Goal: Obtain resource: Obtain resource

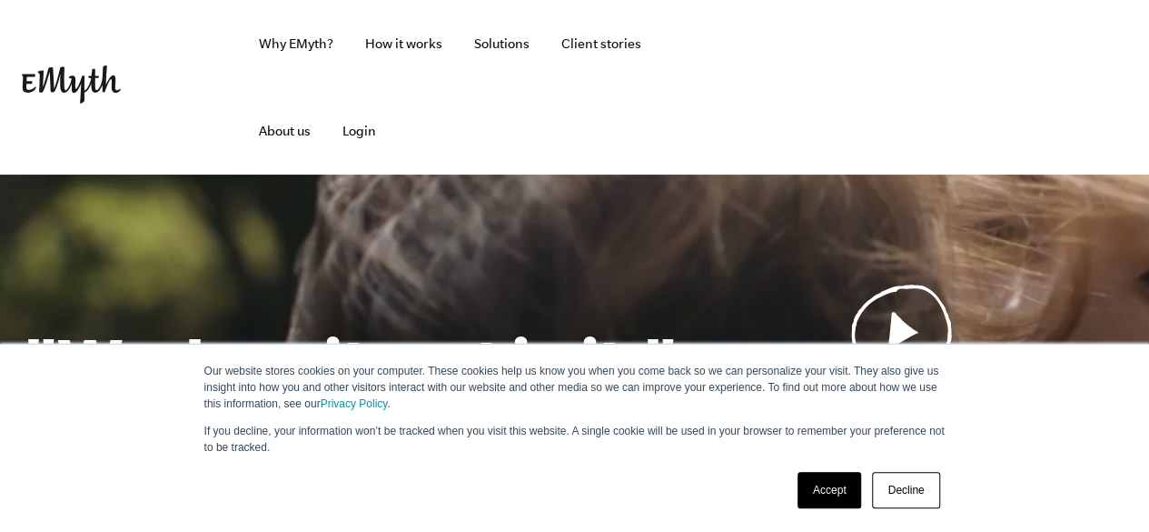
click at [905, 508] on link "Decline" at bounding box center [905, 490] width 67 height 36
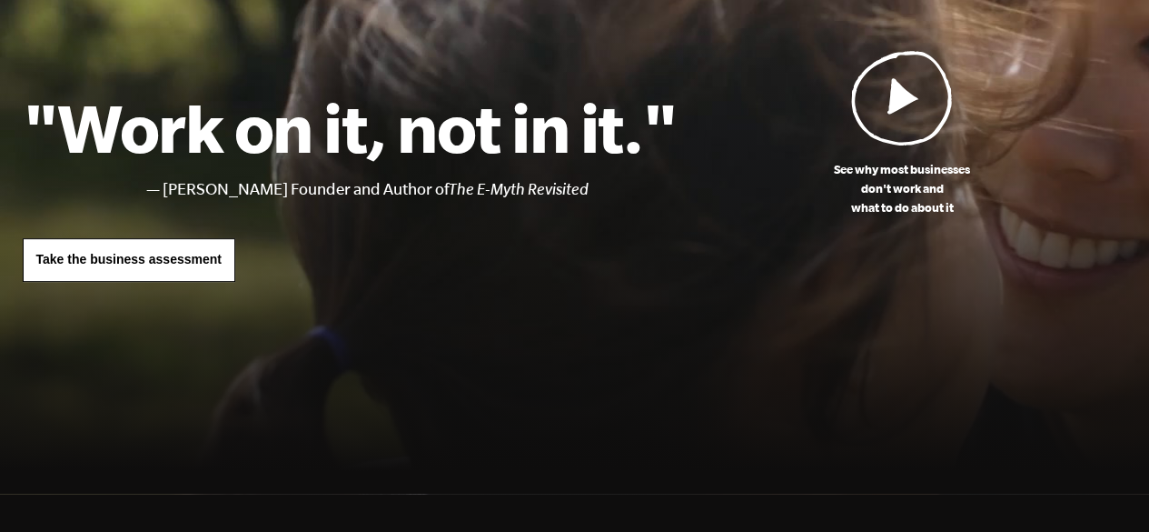
scroll to position [238, 0]
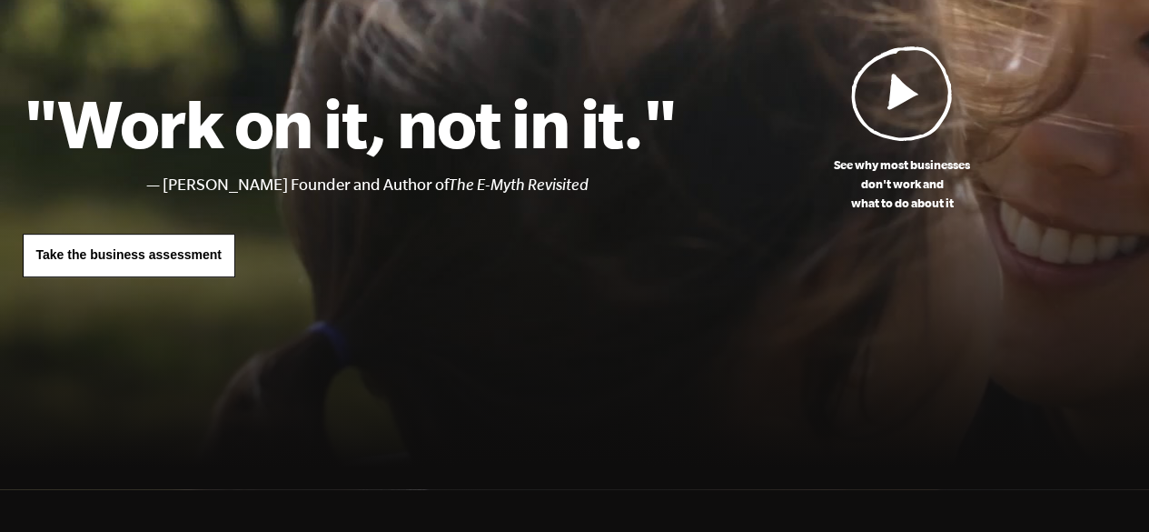
click at [181, 253] on span "Take the business assessment" at bounding box center [128, 254] width 185 height 15
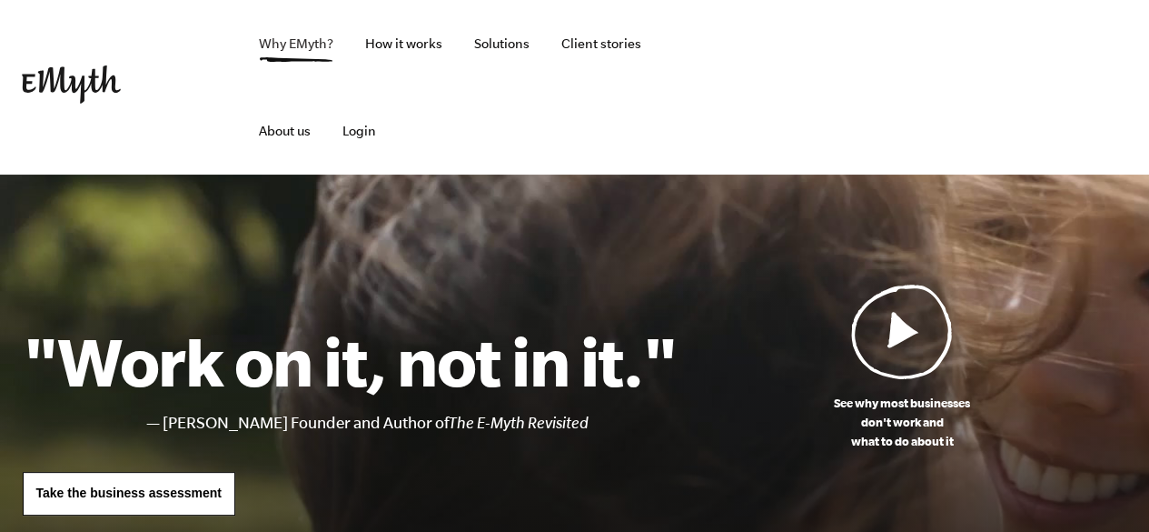
click at [297, 44] on link "Why EMyth?" at bounding box center [296, 43] width 104 height 87
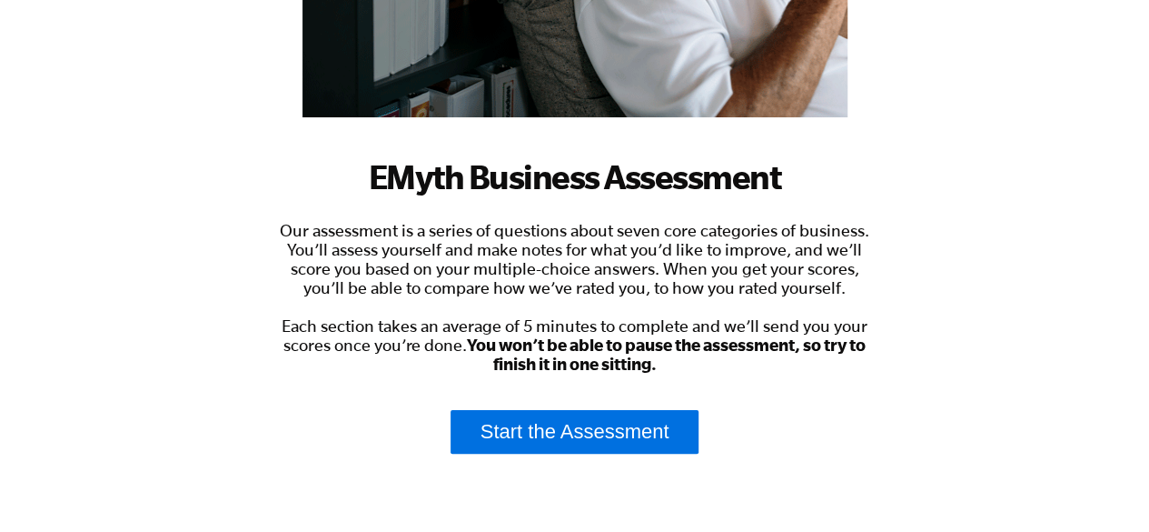
scroll to position [429, 0]
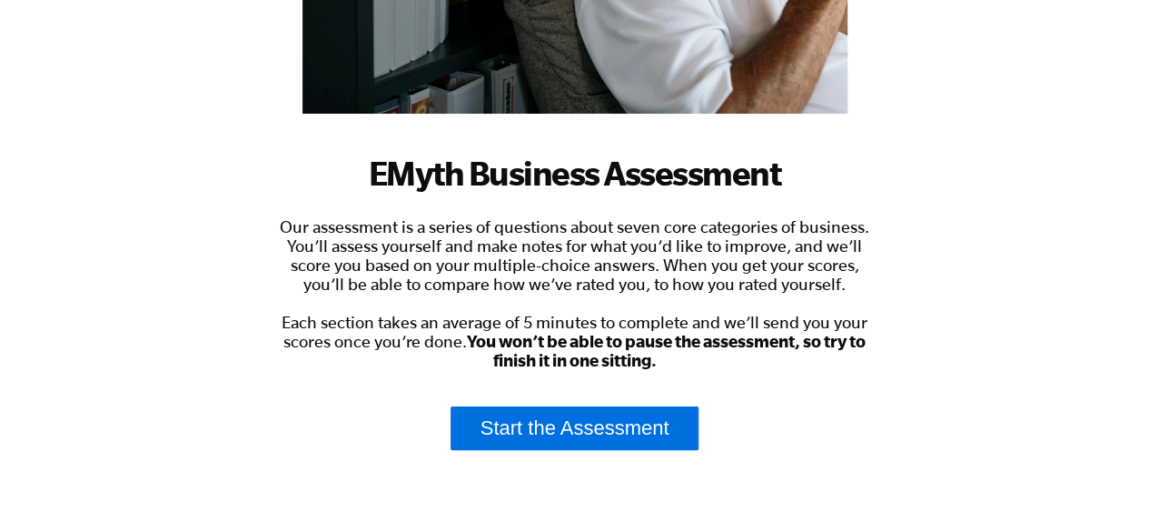
click at [607, 246] on span "Our assessment is a series of questions about seven core categories of business…" at bounding box center [575, 293] width 590 height 153
click at [681, 253] on span "Our assessment is a series of questions about seven core categories of business…" at bounding box center [575, 293] width 590 height 153
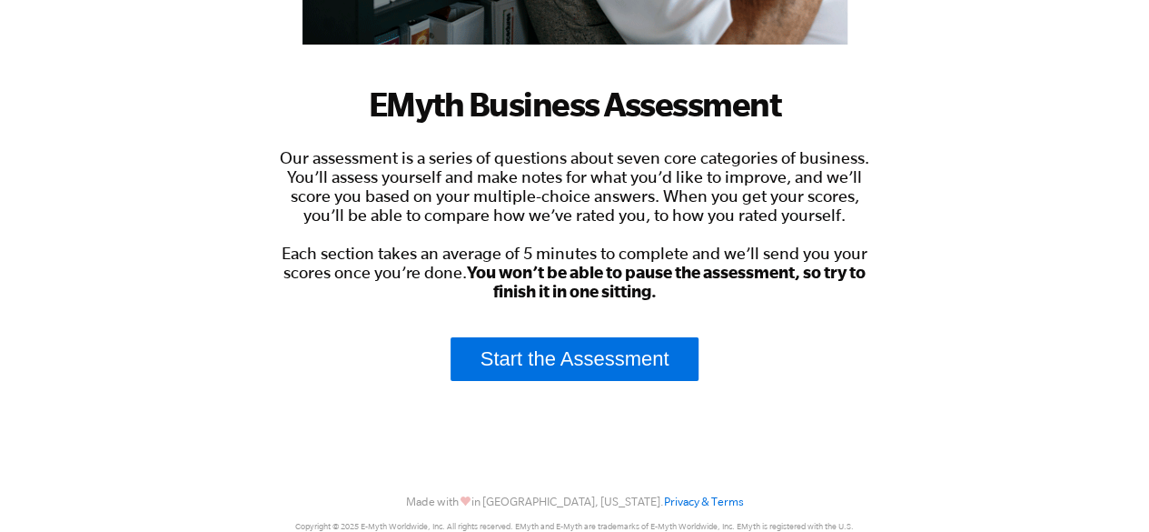
scroll to position [543, 0]
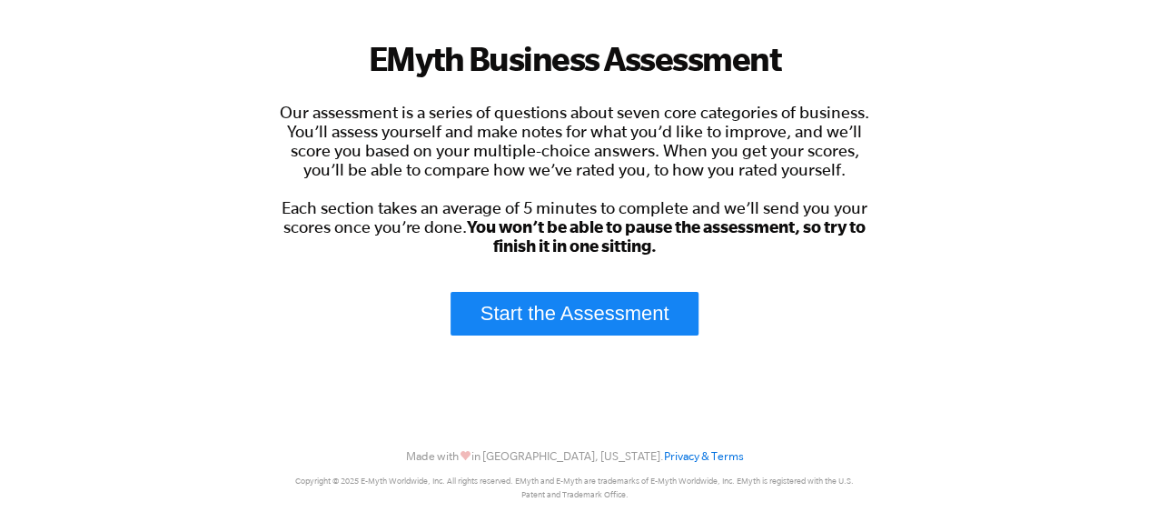
click at [558, 312] on link "Start the Assessment" at bounding box center [575, 314] width 249 height 44
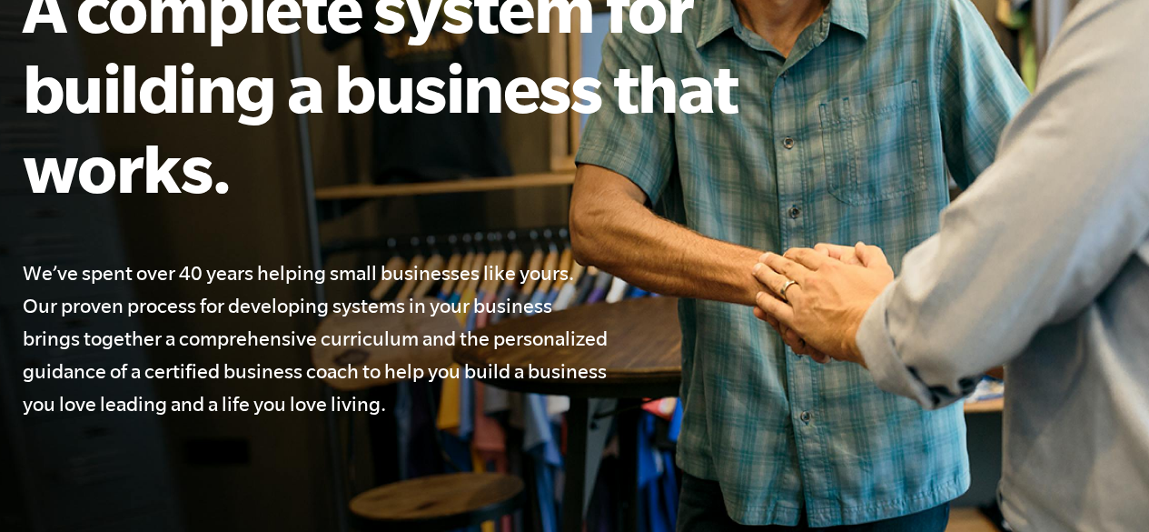
scroll to position [380, 0]
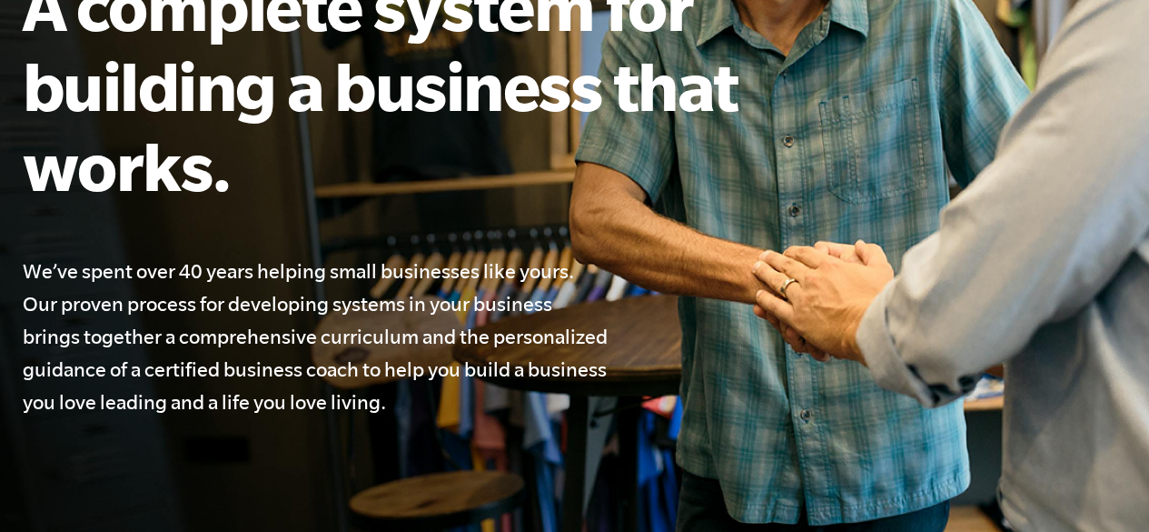
click at [368, 267] on h4 "We’ve spent over 40 years helping small businesses like yours. Our proven proce…" at bounding box center [317, 336] width 589 height 164
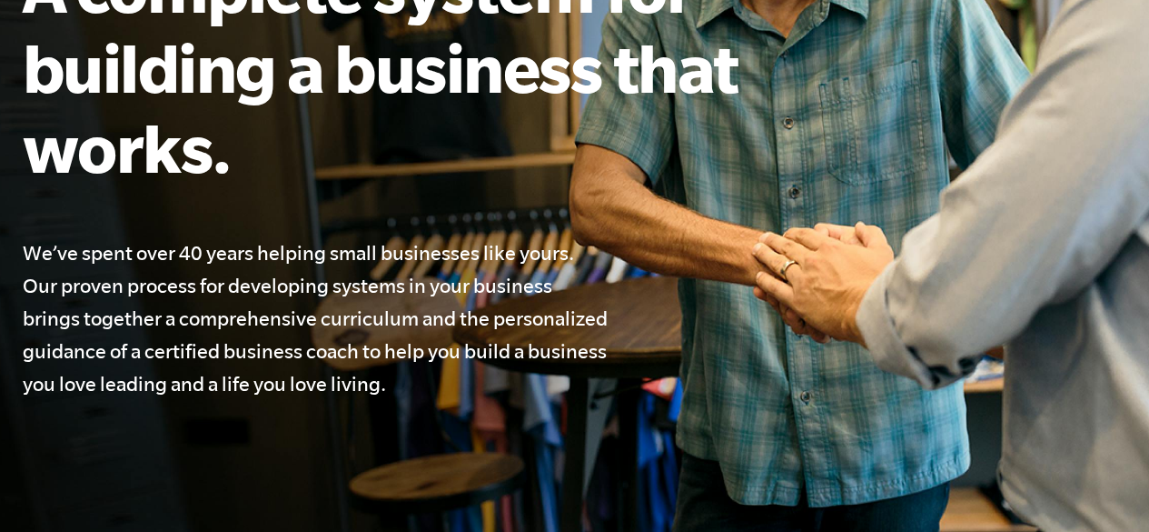
scroll to position [411, 0]
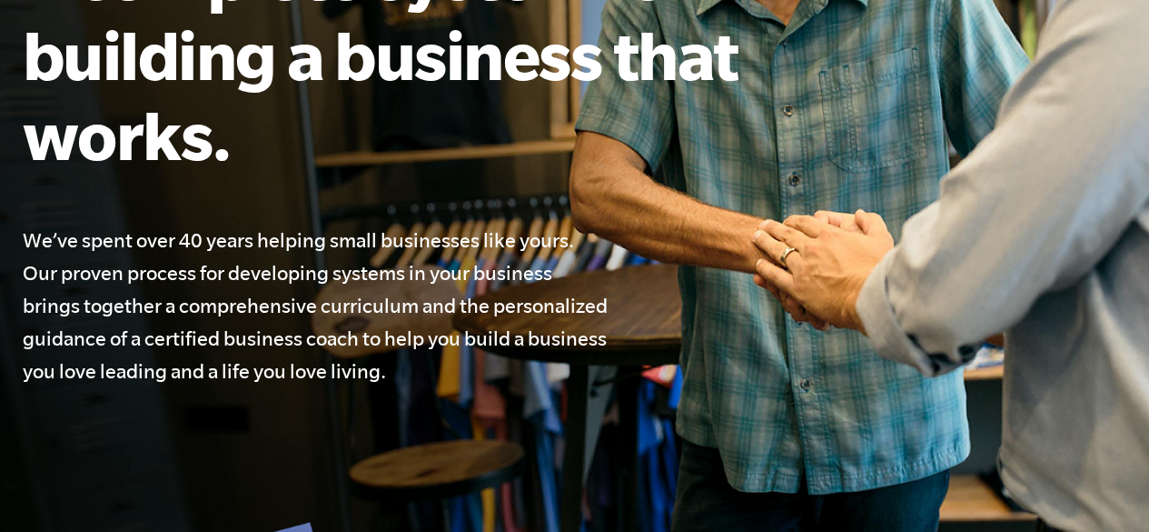
click at [348, 267] on h4 "We’ve spent over 40 years helping small businesses like yours. Our proven proce…" at bounding box center [317, 306] width 589 height 164
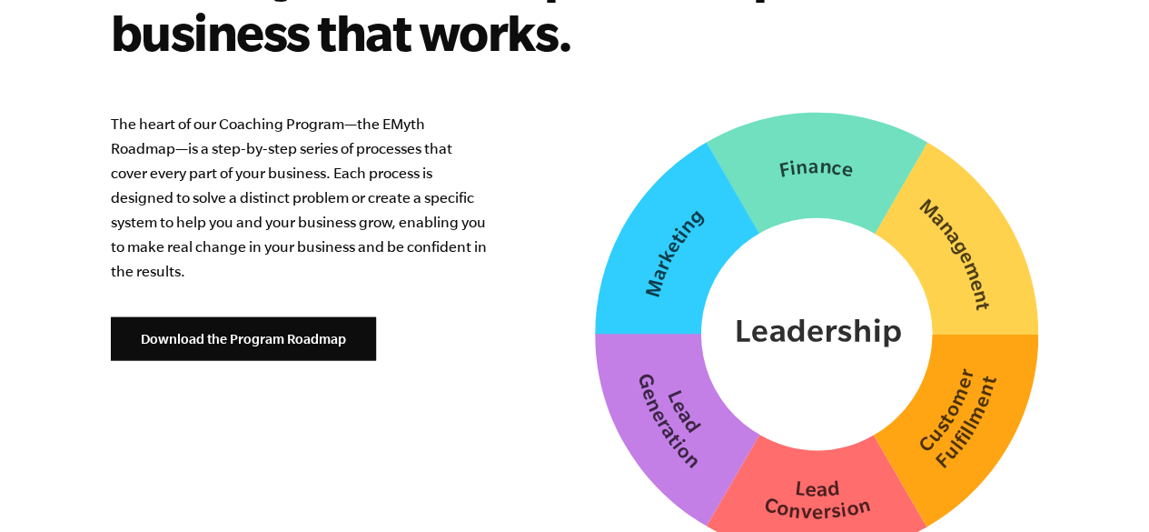
scroll to position [4699, 0]
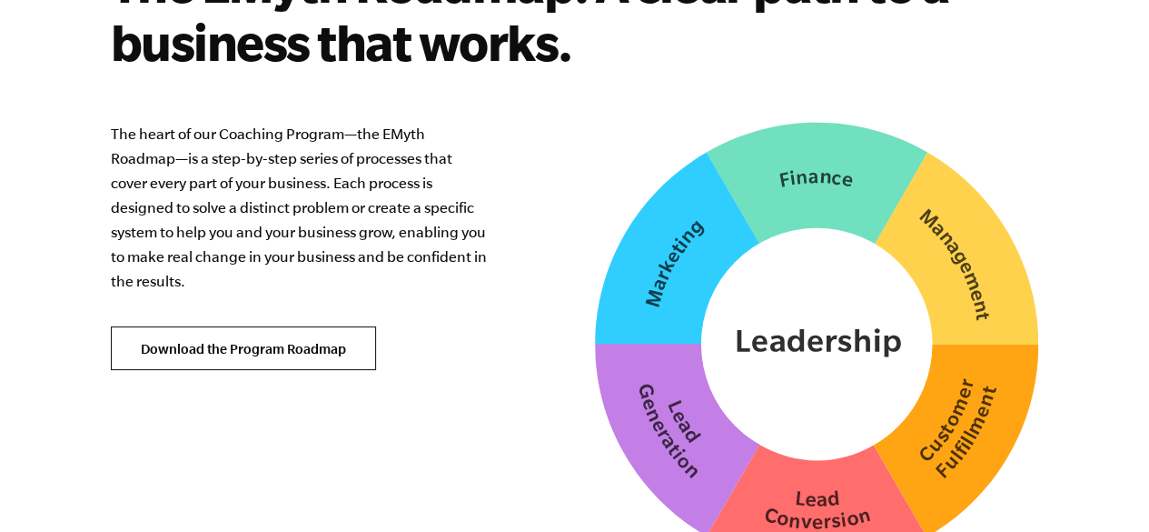
click at [209, 329] on link "Download the Program Roadmap" at bounding box center [243, 348] width 265 height 44
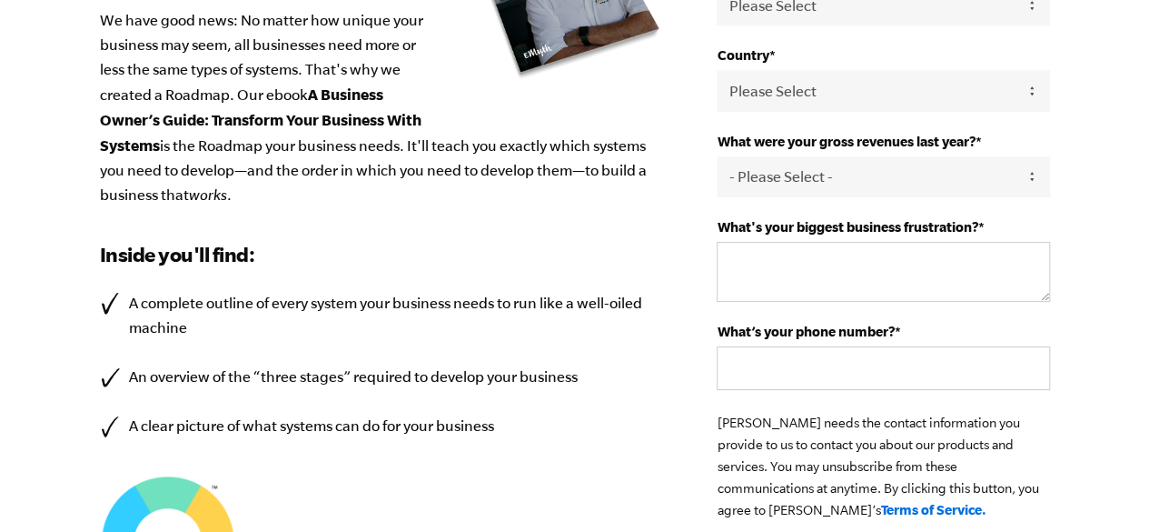
scroll to position [512, 0]
click at [293, 308] on li "A complete outline of every system your business needs to run like a well-oiled…" at bounding box center [381, 314] width 563 height 49
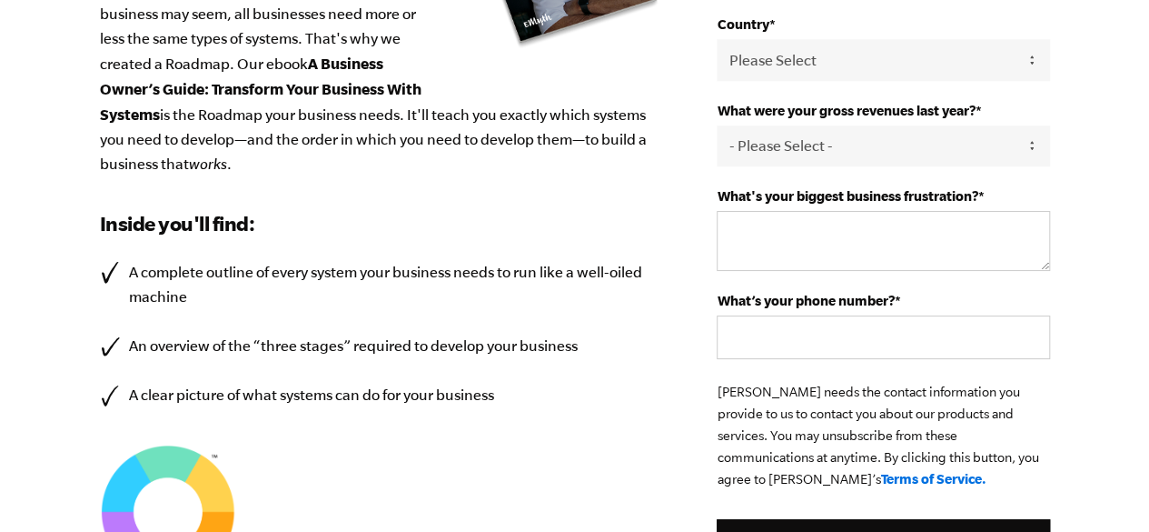
scroll to position [545, 0]
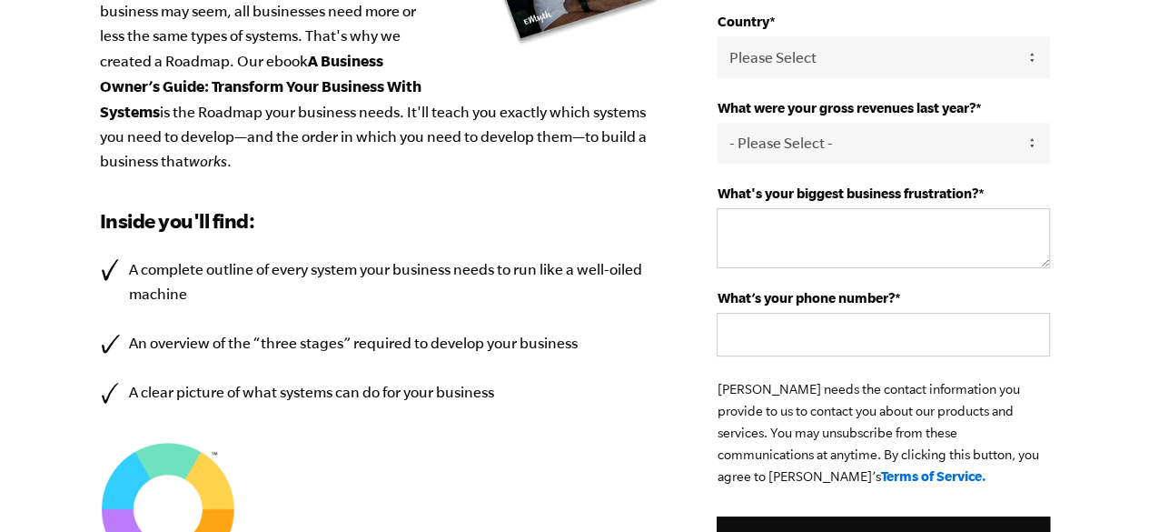
click at [424, 211] on h3 "Inside you'll find:" at bounding box center [381, 220] width 563 height 29
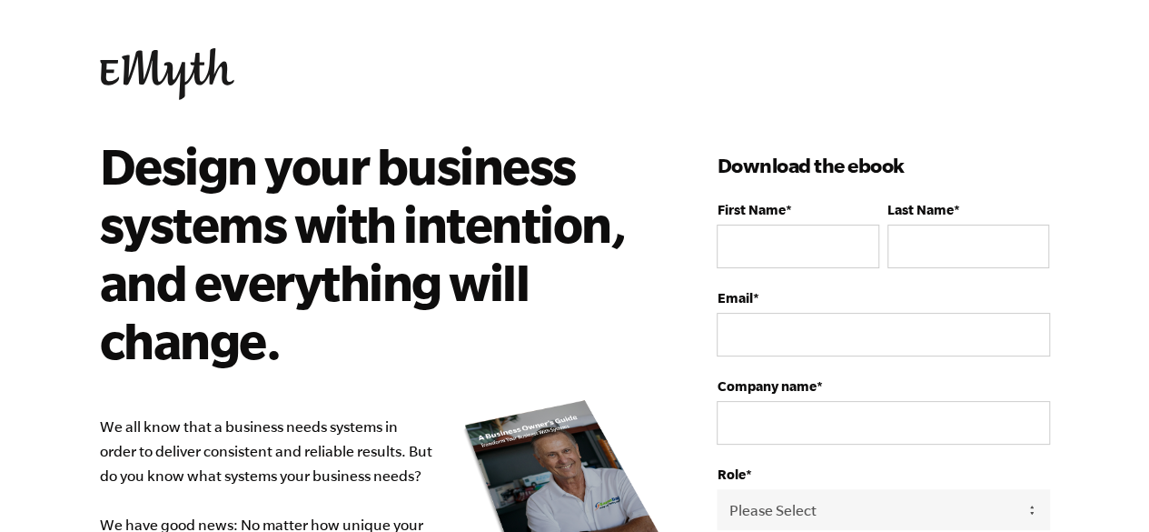
scroll to position [0, 0]
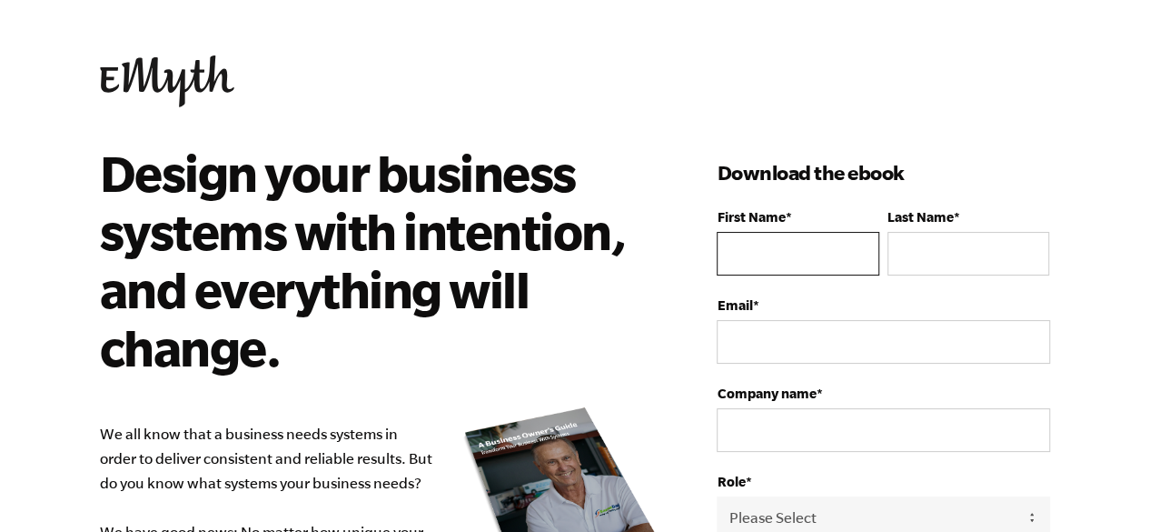
click at [790, 243] on input "First Name *" at bounding box center [798, 254] width 162 height 44
type input "[PERSON_NAME]"
type input "Abadir"
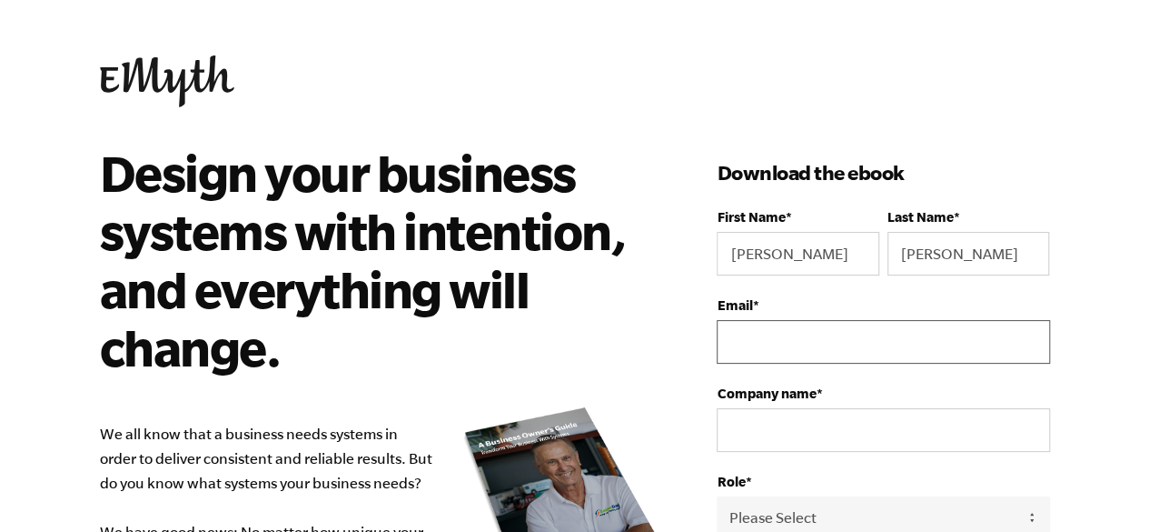
type input "daliaabadir@gmail.com"
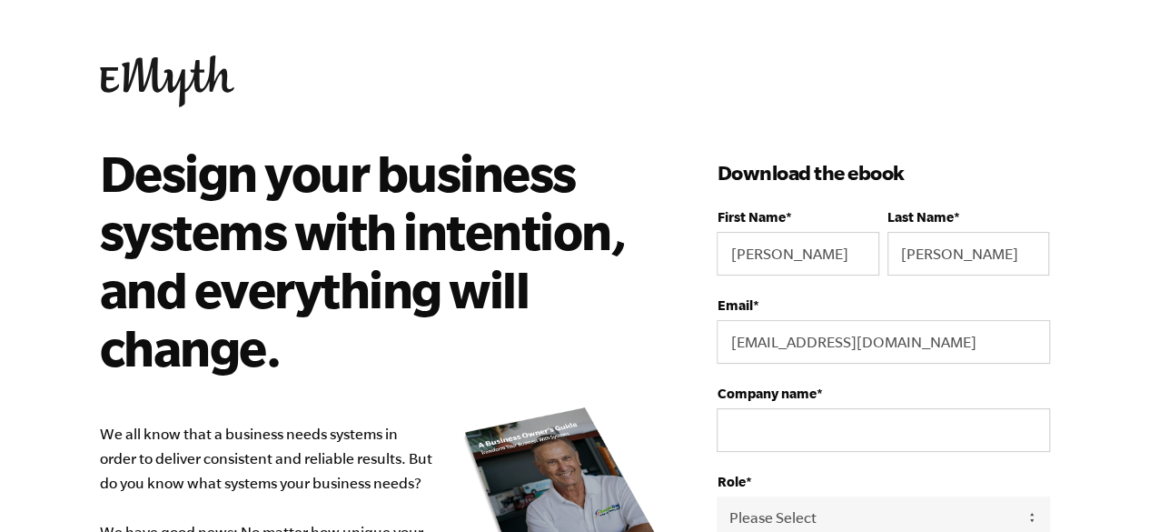
select select "Egypt"
type input "+201005090633"
click at [779, 428] on input "Company name *" at bounding box center [883, 430] width 333 height 44
type input "Bites"
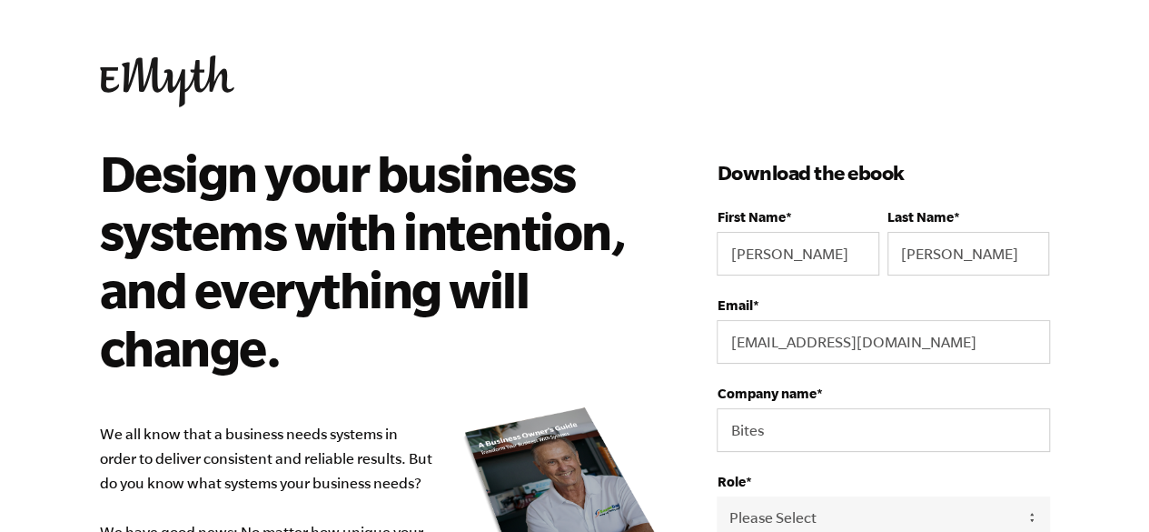
click at [614, 363] on h2 "Design your business systems with intention, and everything will change." at bounding box center [368, 260] width 537 height 233
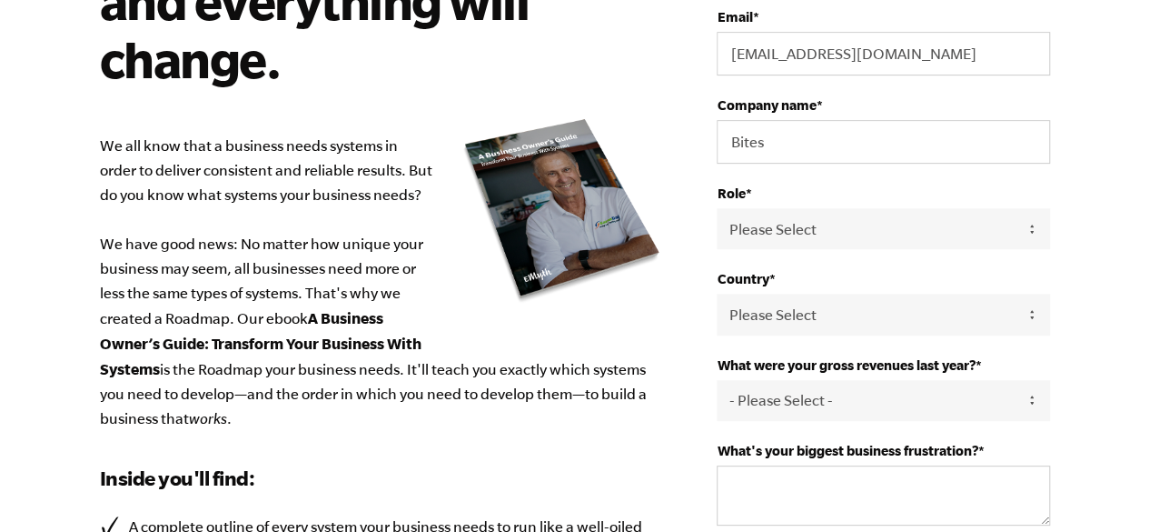
scroll to position [289, 0]
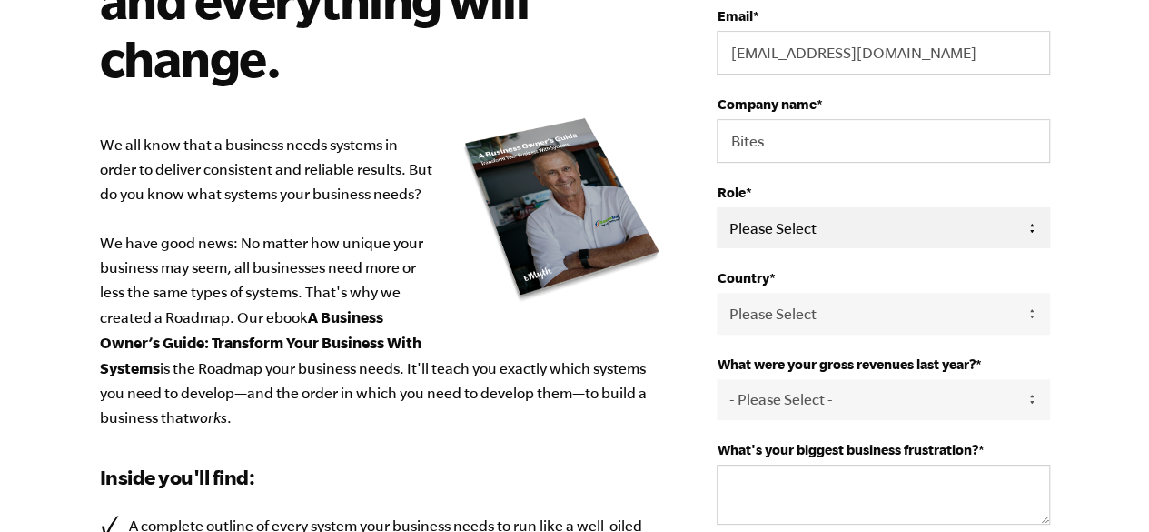
click at [778, 224] on select "Please Select Owner Partner / Co-Owner Executive Employee / Other" at bounding box center [883, 227] width 333 height 41
select select "Partner / Co-Owner"
click at [717, 207] on select "Please Select Owner Partner / Co-Owner Executive Employee / Other" at bounding box center [883, 227] width 333 height 41
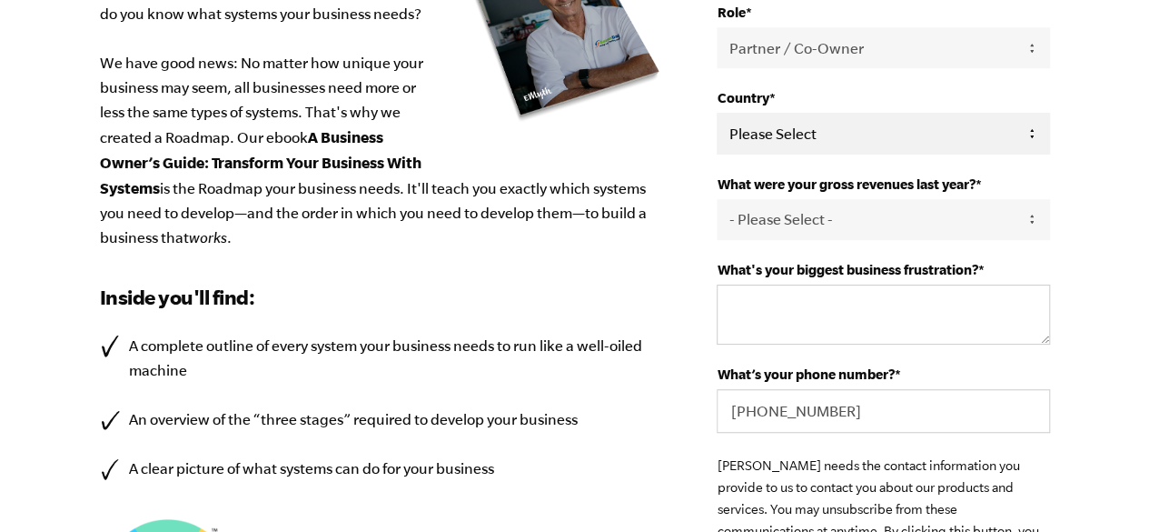
scroll to position [471, 0]
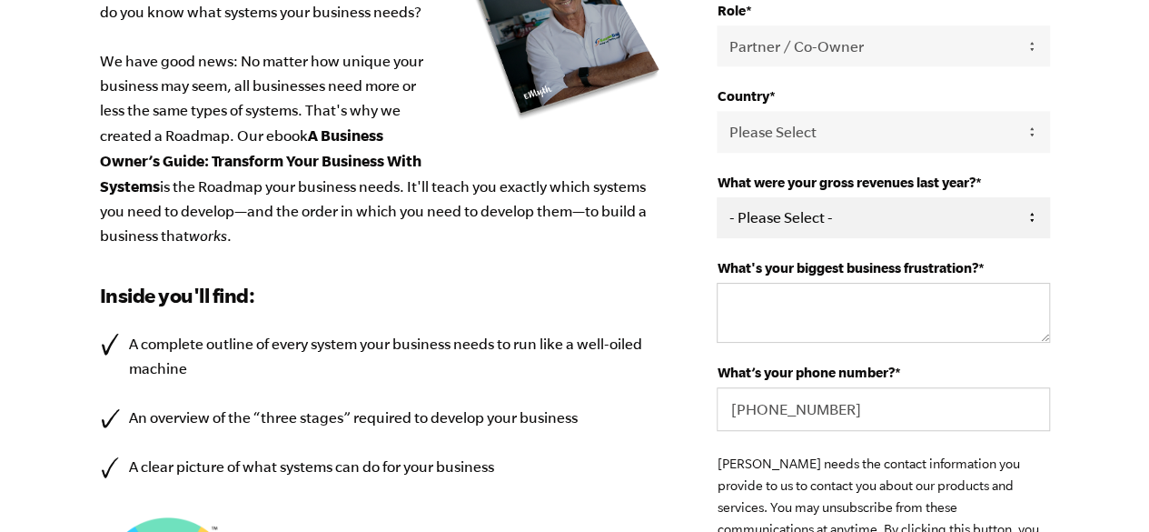
click at [754, 220] on select "- Please Select - 0-75K 76-150K 151-275K 276-500K 501-750K 751-1M 1-2.5M 2.5-5M…" at bounding box center [883, 217] width 333 height 41
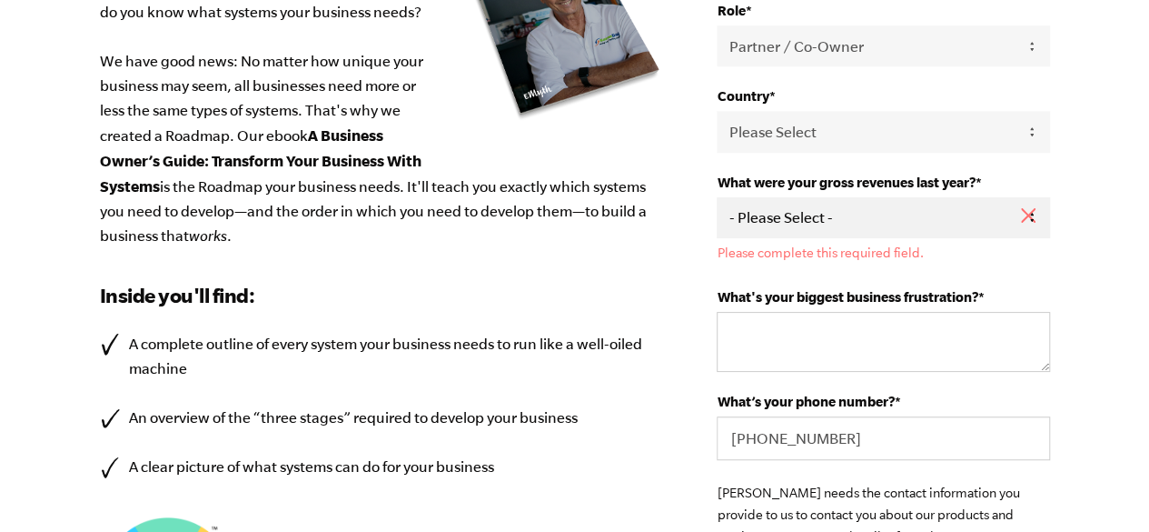
click at [789, 212] on select "- Please Select - 0-75K 76-150K 151-275K 276-500K 501-750K 751-1M 1-2.5M 2.5-5M…" at bounding box center [883, 217] width 333 height 41
select select "151-275K"
click at [717, 197] on select "- Please Select - 0-75K 76-150K 151-275K 276-500K 501-750K 751-1M 1-2.5M 2.5-5M…" at bounding box center [883, 217] width 333 height 41
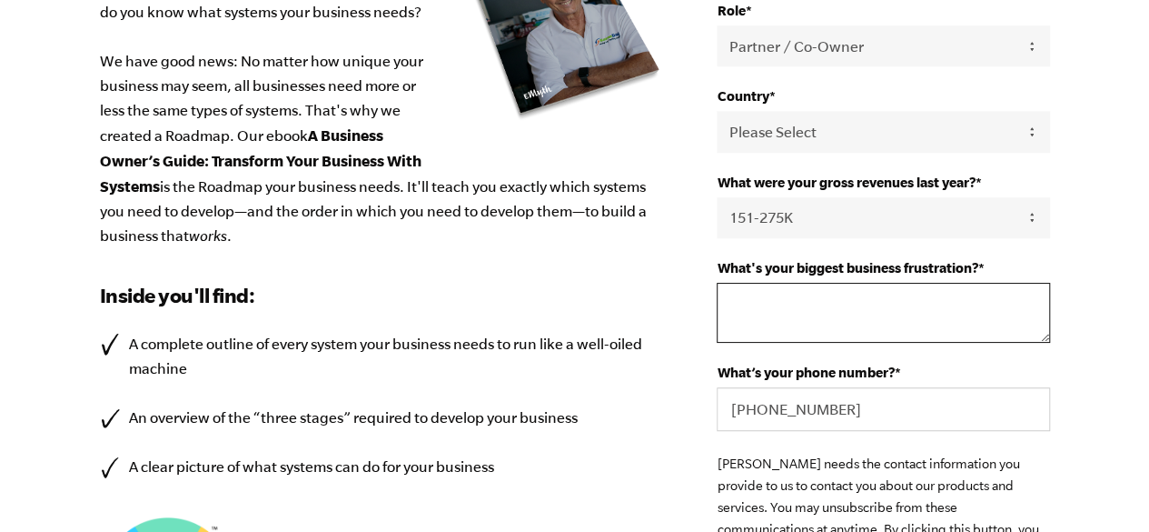
click at [790, 316] on textarea "What's your biggest business frustration? *" at bounding box center [883, 313] width 333 height 60
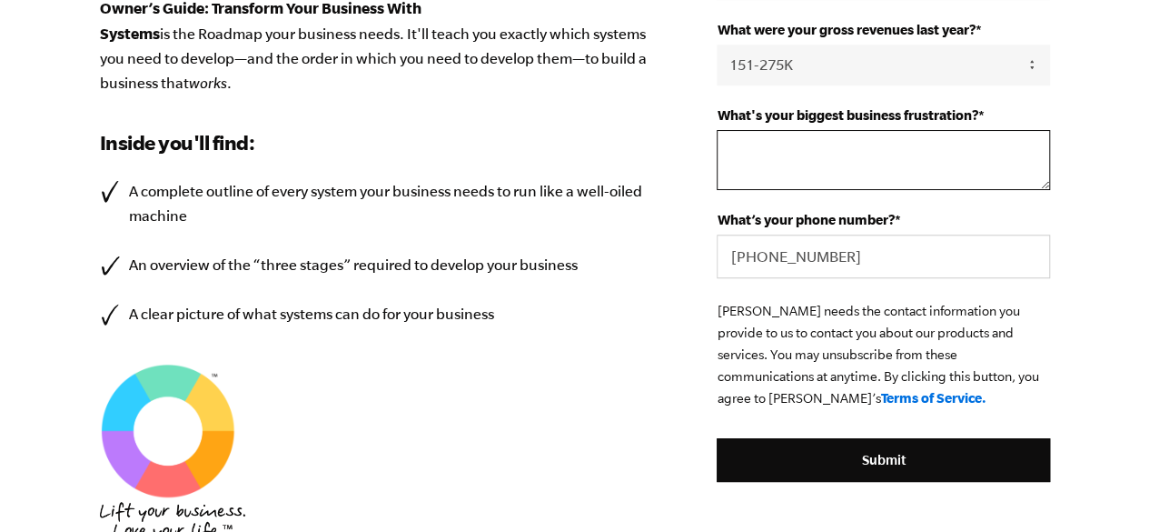
scroll to position [640, 0]
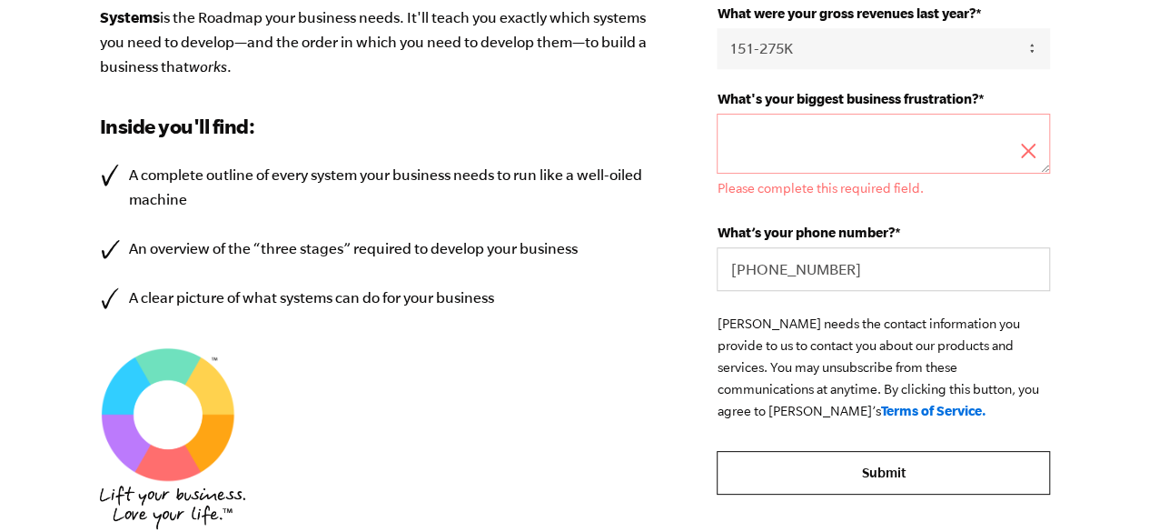
click at [867, 444] on form "First Name * Dalia Last Name * Abadir Email * daliaabadir@gmail.com Company nam…" at bounding box center [883, 31] width 333 height 925
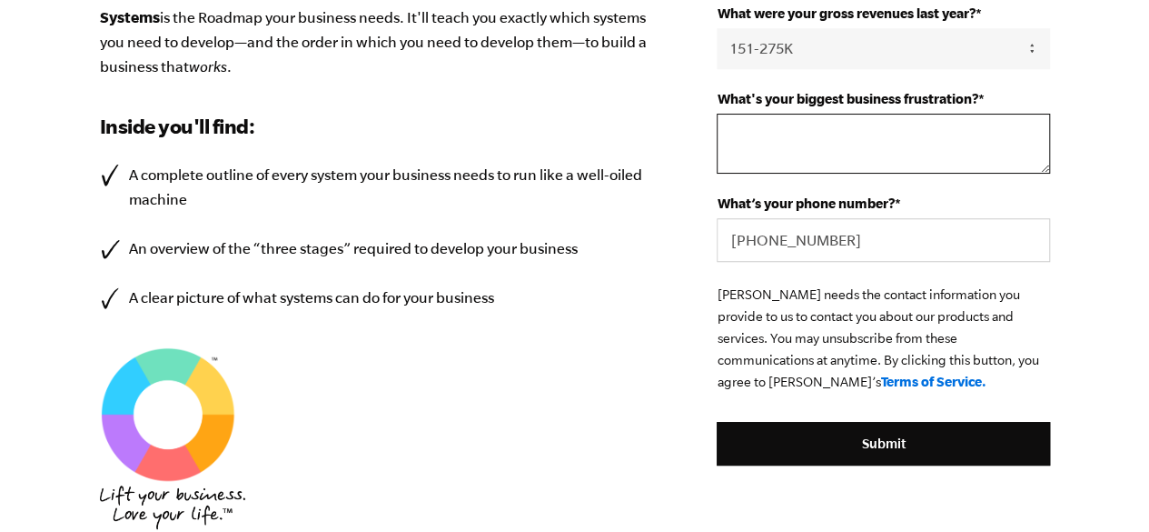
click at [774, 123] on textarea "What's your biggest business frustration? *" at bounding box center [883, 144] width 333 height 60
type textarea "S"
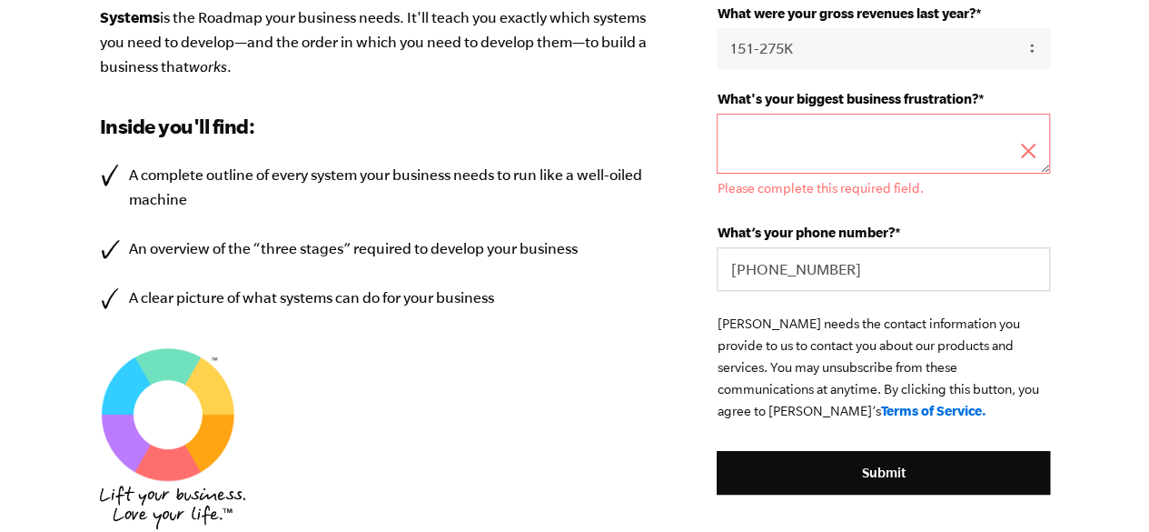
type textarea "V"
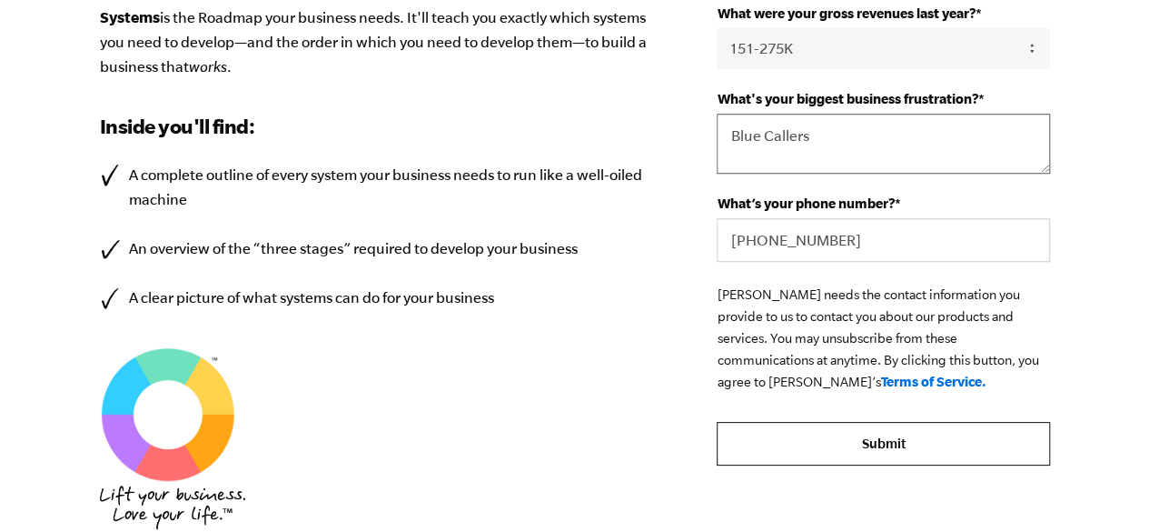
type textarea "Blue Callers"
click at [863, 424] on input "Submit" at bounding box center [883, 444] width 333 height 44
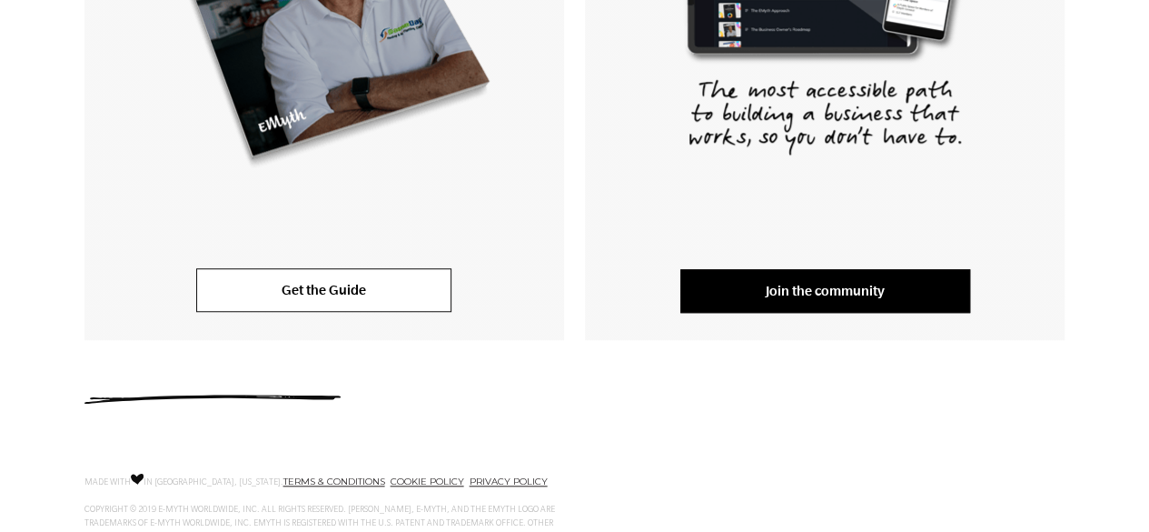
scroll to position [598, 0]
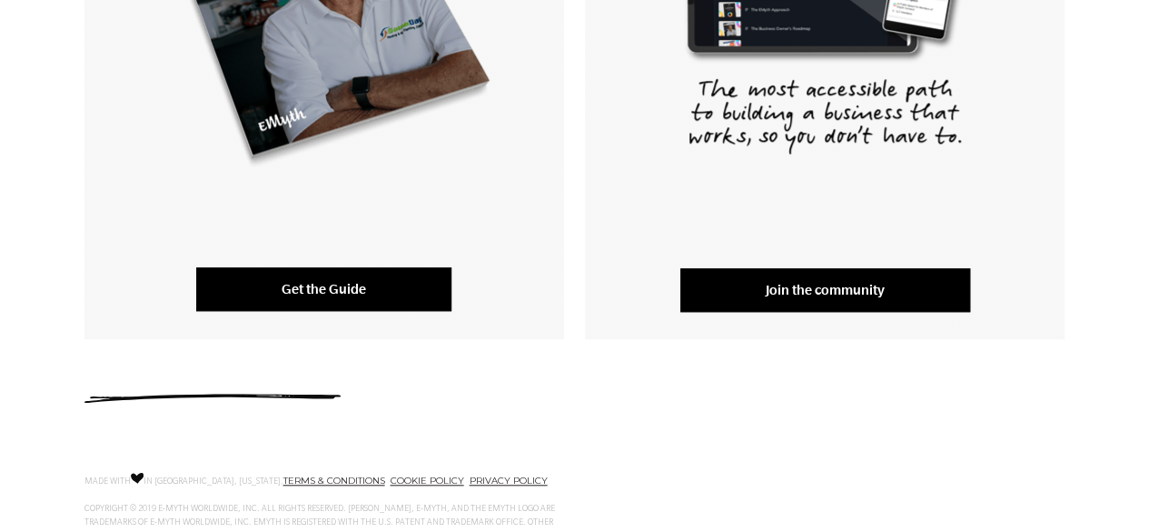
click at [325, 290] on link "Get the Guide" at bounding box center [323, 289] width 255 height 44
